Goal: Information Seeking & Learning: Understand process/instructions

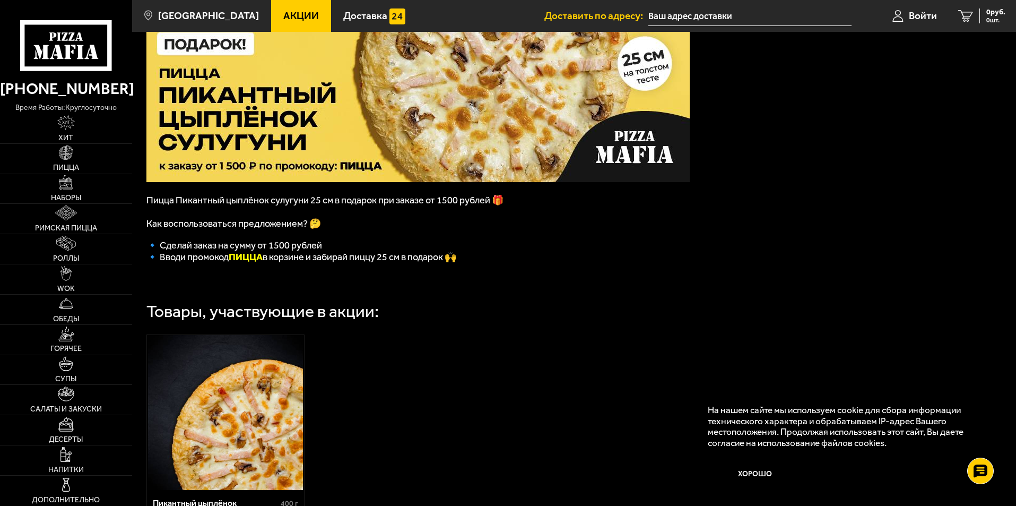
scroll to position [68, 0]
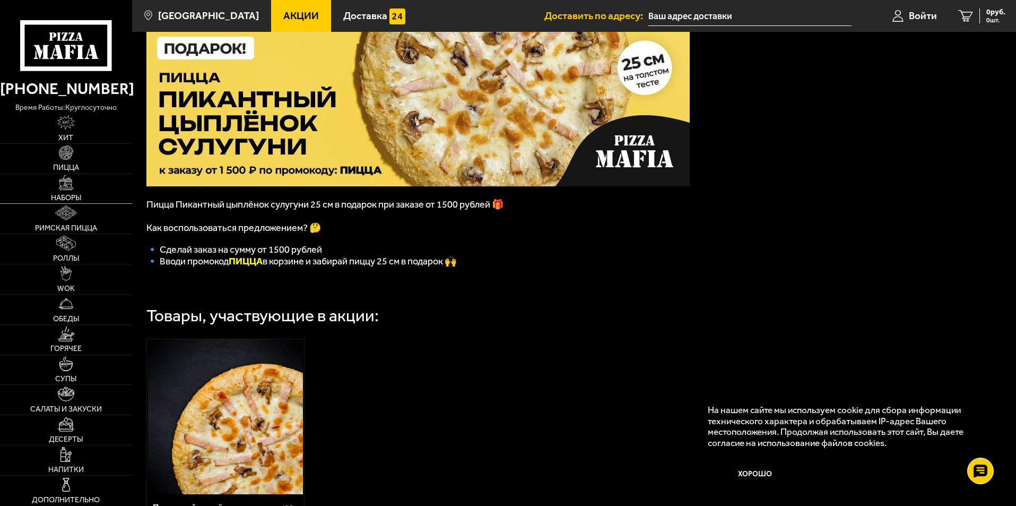
click at [74, 188] on link "Наборы" at bounding box center [66, 189] width 132 height 30
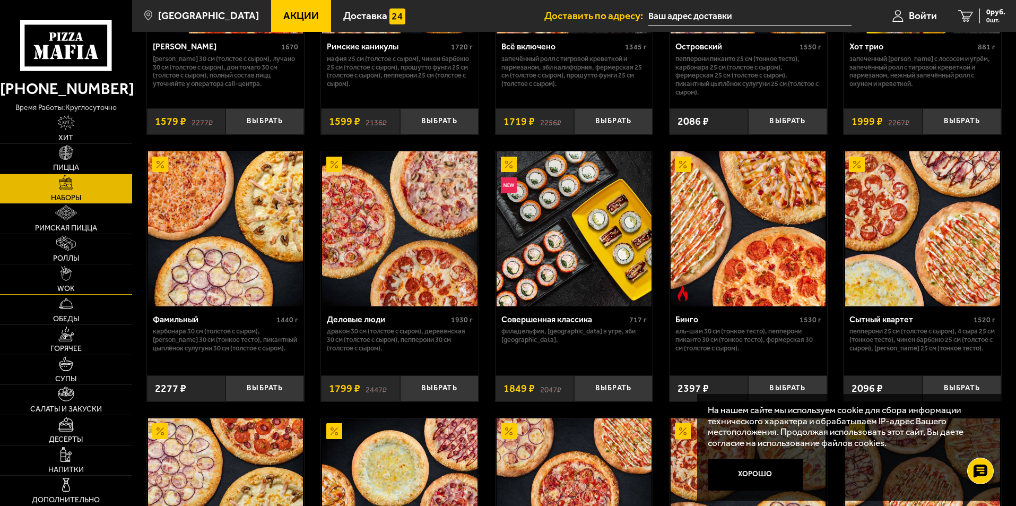
scroll to position [1128, 0]
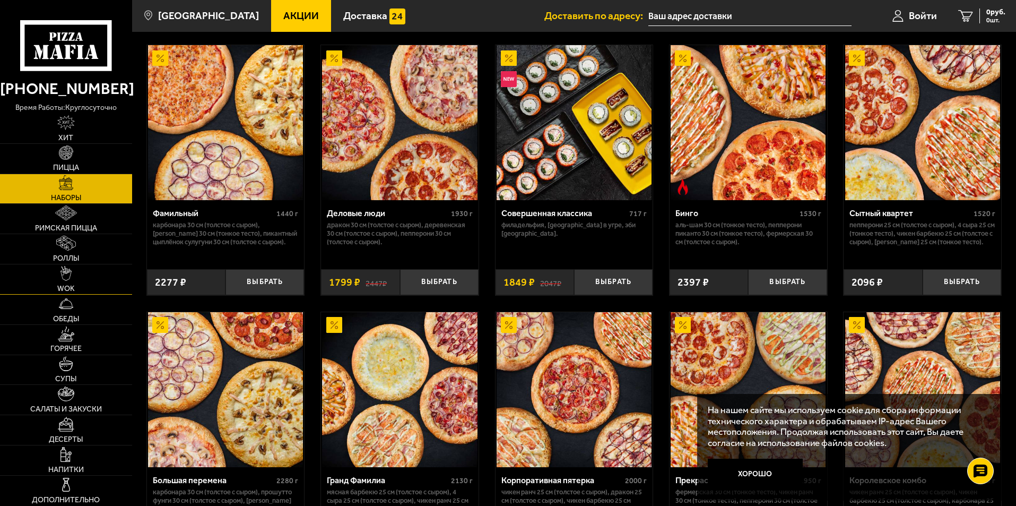
click at [65, 278] on img at bounding box center [66, 273] width 12 height 15
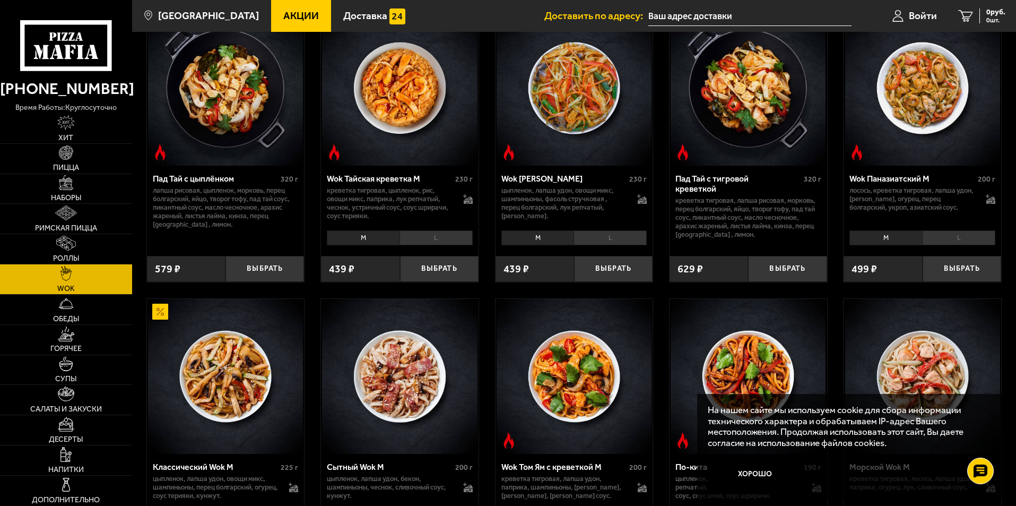
scroll to position [106, 0]
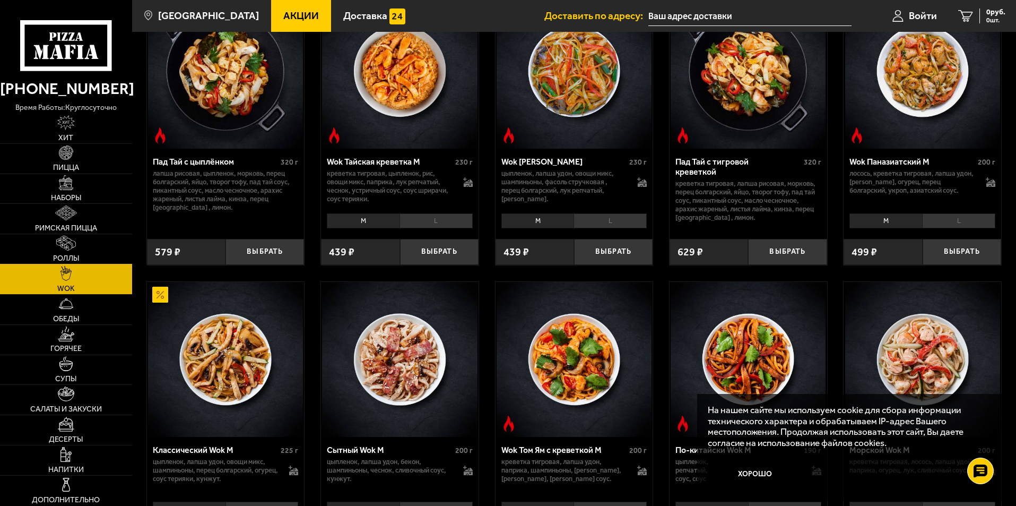
click at [67, 250] on img at bounding box center [65, 243] width 19 height 15
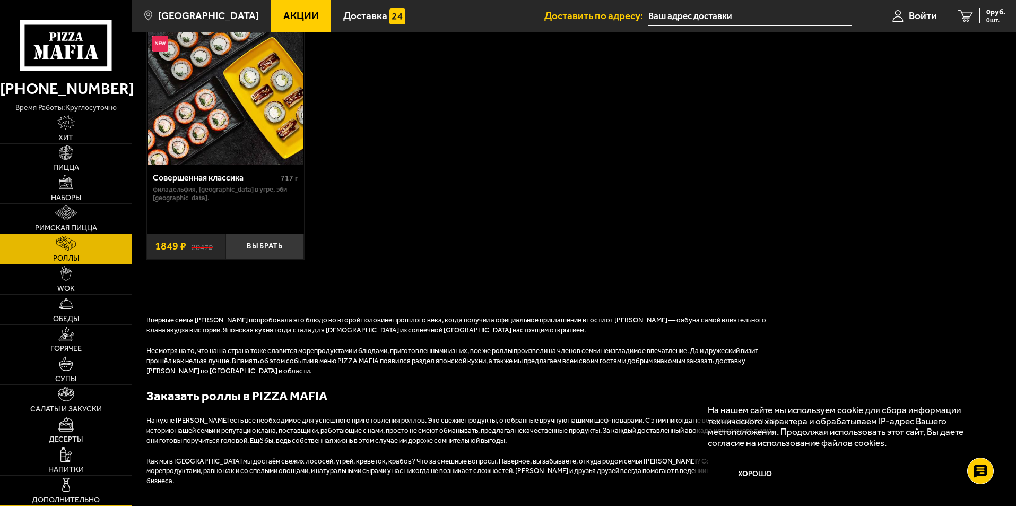
scroll to position [1008, 0]
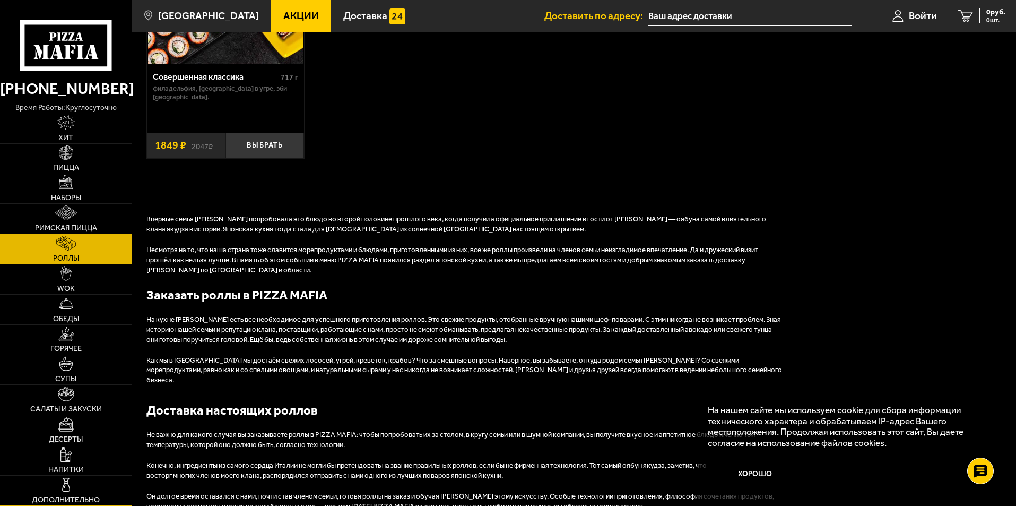
click at [72, 491] on img at bounding box center [66, 484] width 15 height 15
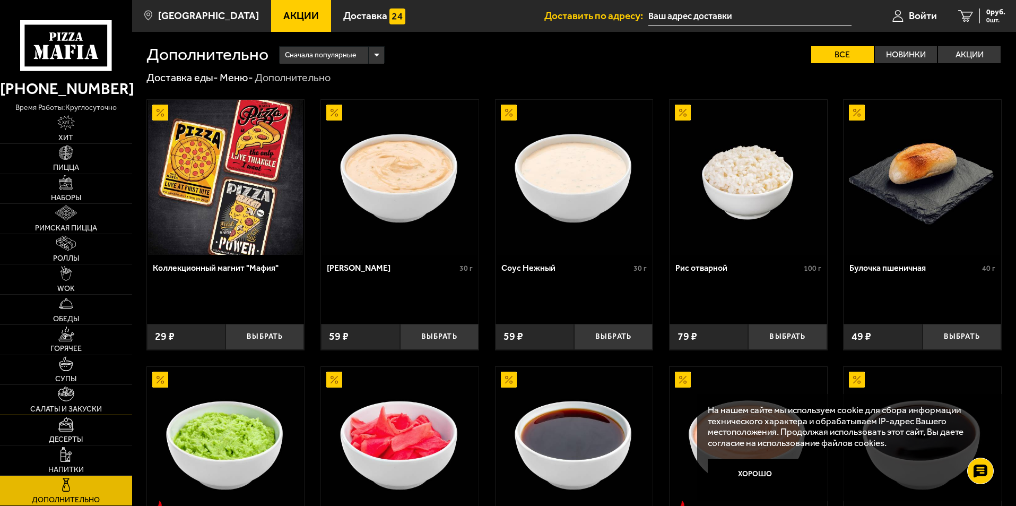
click at [63, 395] on img at bounding box center [66, 393] width 17 height 15
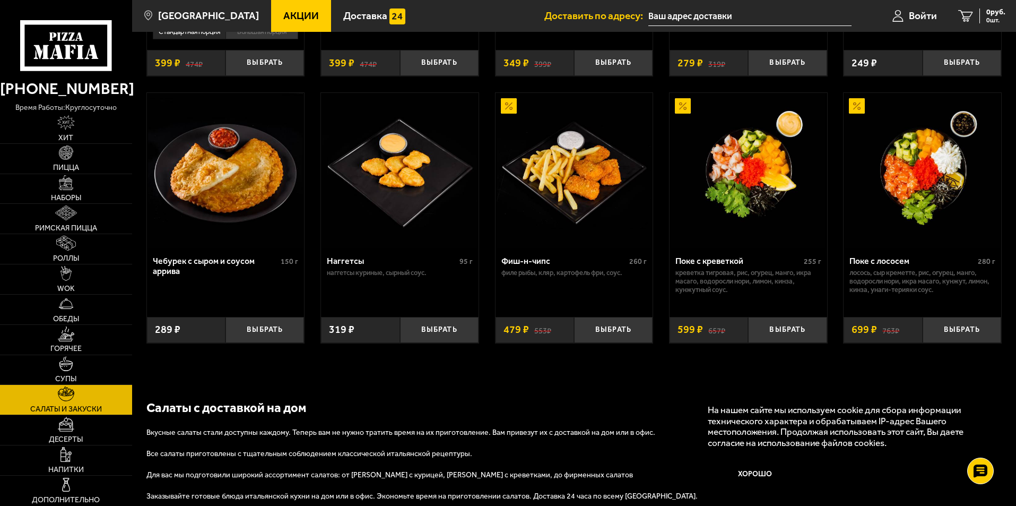
scroll to position [688, 0]
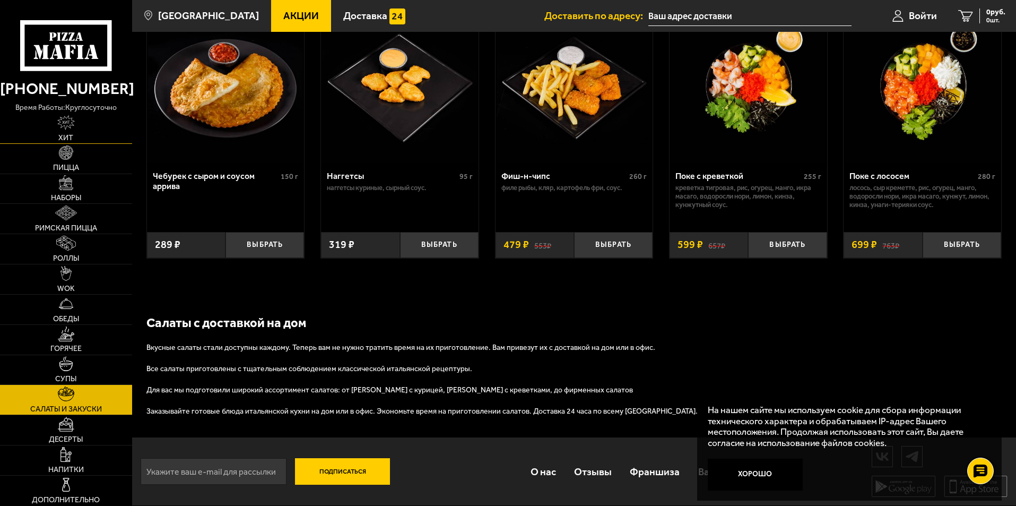
click at [68, 125] on img at bounding box center [66, 122] width 18 height 15
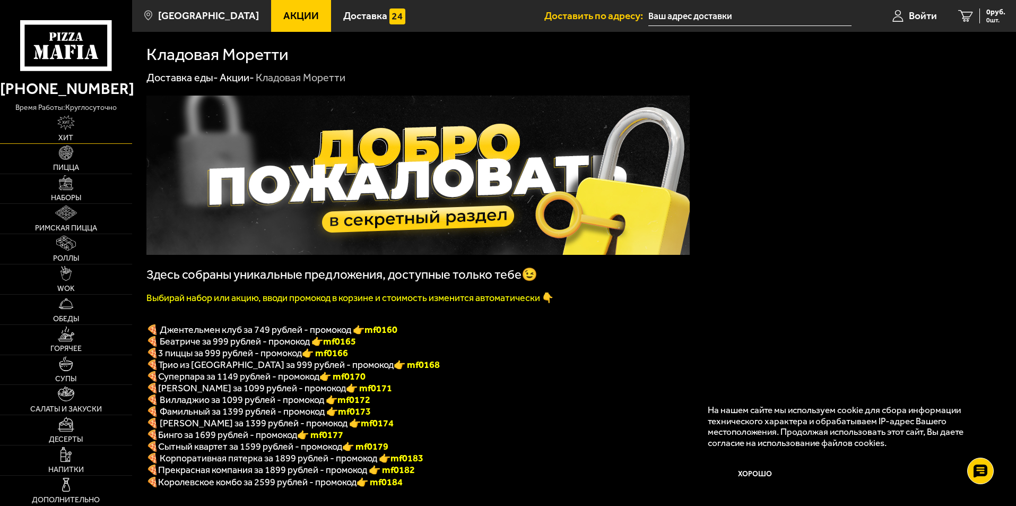
click at [64, 121] on img at bounding box center [66, 122] width 18 height 15
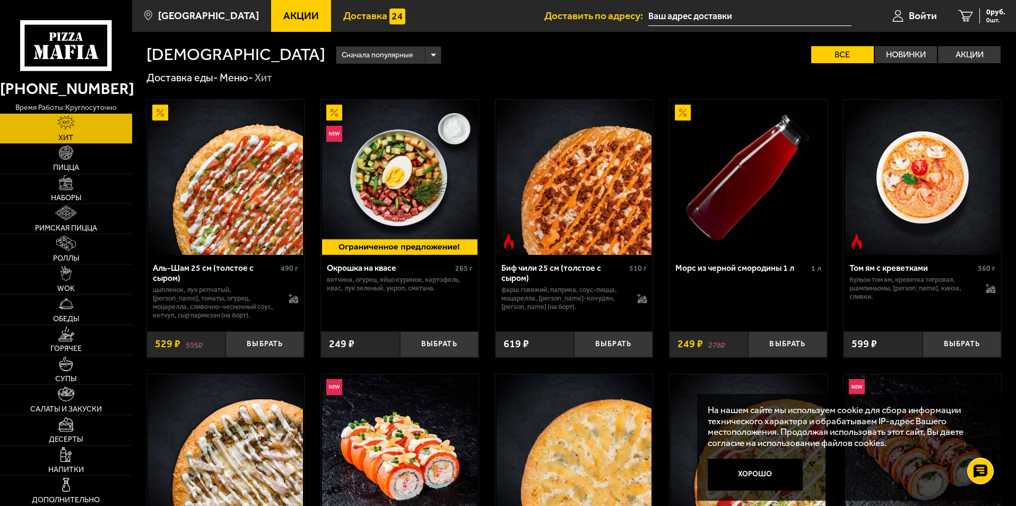
click at [345, 14] on span "Доставка" at bounding box center [365, 16] width 44 height 10
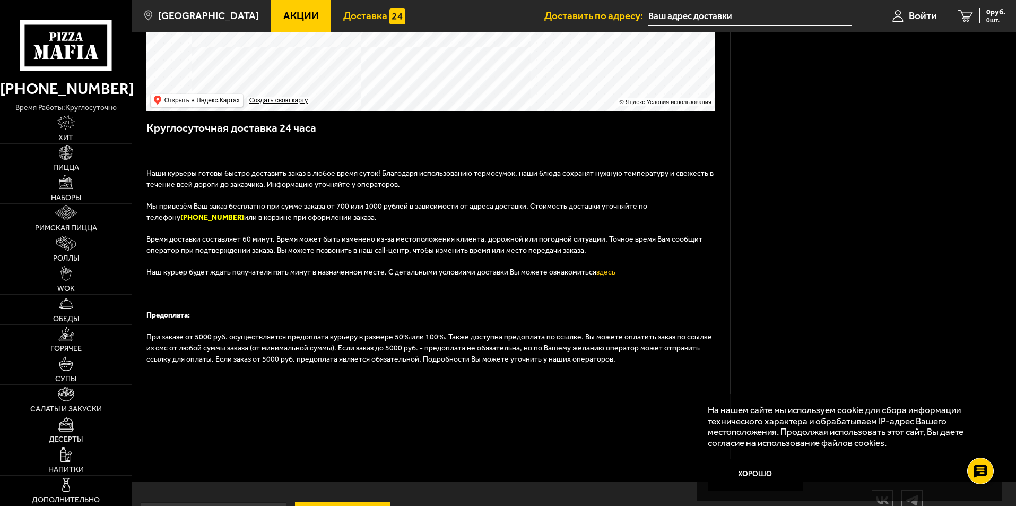
scroll to position [299, 0]
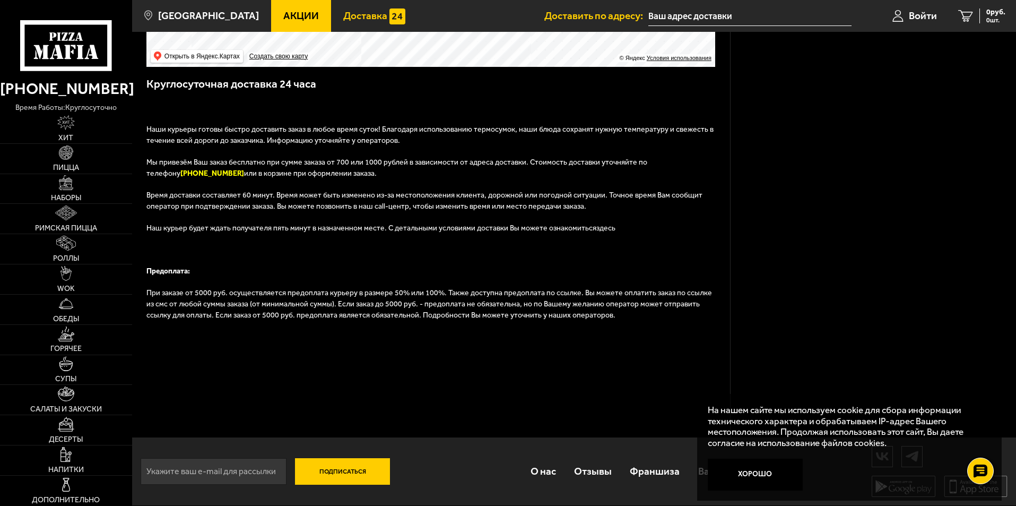
click at [596, 226] on link "здесь" at bounding box center [605, 227] width 19 height 9
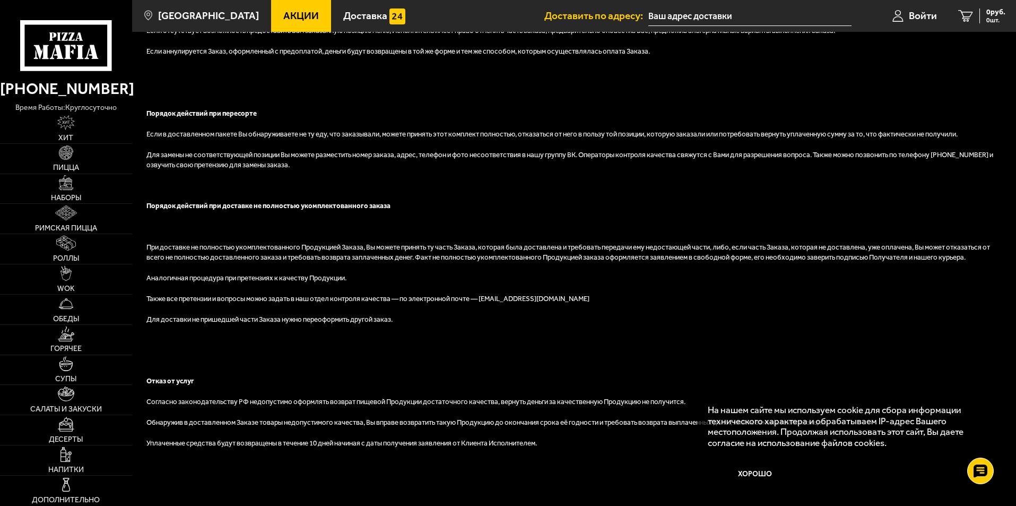
scroll to position [538, 0]
